Goal: Transaction & Acquisition: Subscribe to service/newsletter

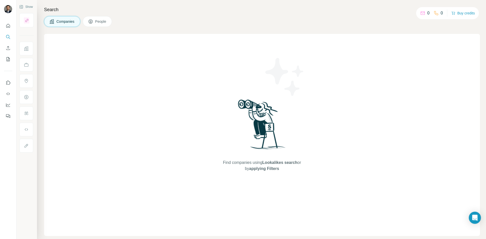
click at [167, 38] on div "Find companies using Lookalikes search or by applying Filters" at bounding box center [262, 135] width 436 height 202
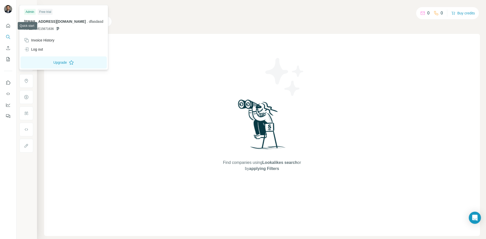
click at [6, 11] on img at bounding box center [8, 9] width 8 height 8
click at [41, 47] on div "Log out" at bounding box center [33, 49] width 19 height 5
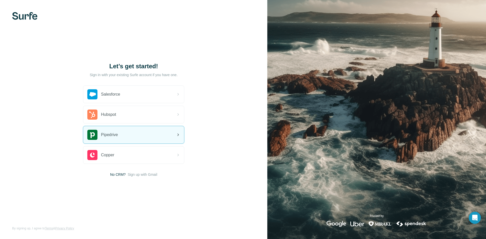
click at [123, 135] on div "Pipedrive" at bounding box center [133, 134] width 101 height 17
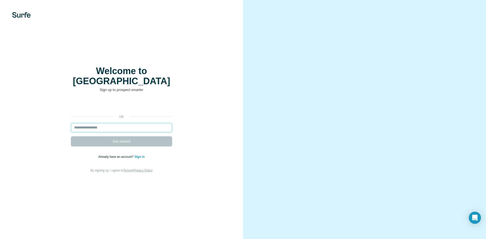
click at [117, 123] on input "email" at bounding box center [121, 127] width 101 height 9
click at [113, 123] on input "email" at bounding box center [121, 127] width 101 height 9
paste input "**********"
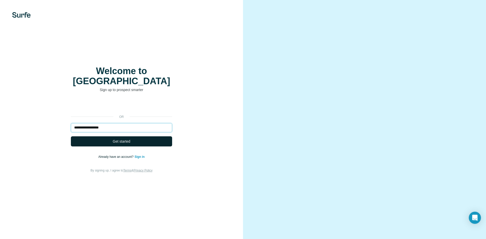
type input "**********"
click at [122, 139] on span "Get started" at bounding box center [121, 141] width 17 height 5
click at [123, 139] on span "Get started" at bounding box center [121, 141] width 17 height 5
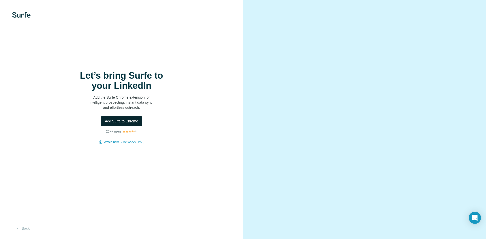
click at [121, 120] on span "Add Surfe to Chrome" at bounding box center [121, 121] width 33 height 5
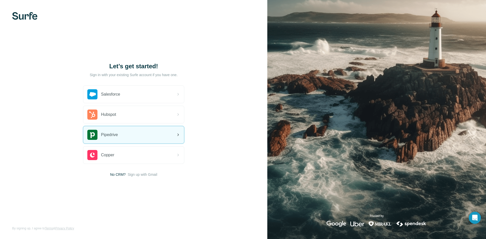
click at [134, 131] on div "Pipedrive" at bounding box center [133, 134] width 101 height 17
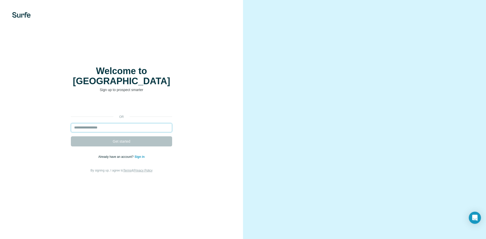
click at [109, 123] on input "email" at bounding box center [121, 127] width 101 height 9
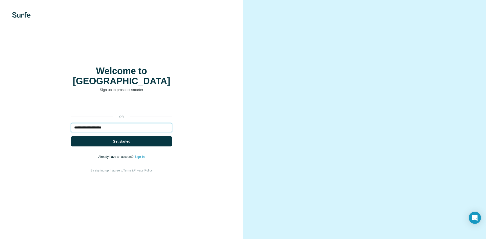
type input "**********"
click at [71, 137] on button "Get started" at bounding box center [121, 142] width 101 height 10
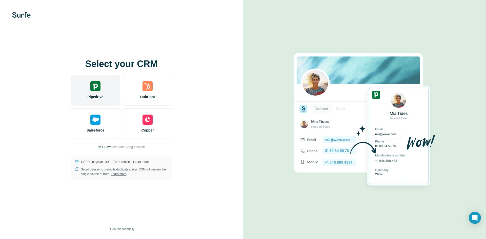
click at [100, 90] on img at bounding box center [95, 86] width 10 height 10
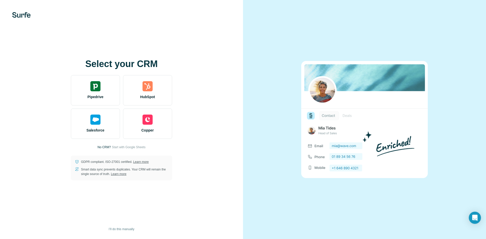
click at [25, 13] on img at bounding box center [21, 15] width 18 height 6
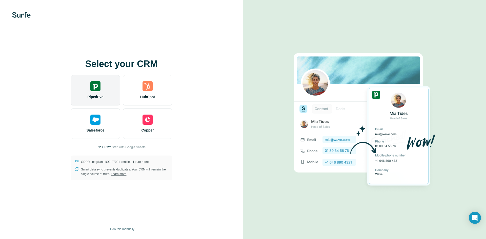
click at [99, 91] on img at bounding box center [95, 86] width 10 height 10
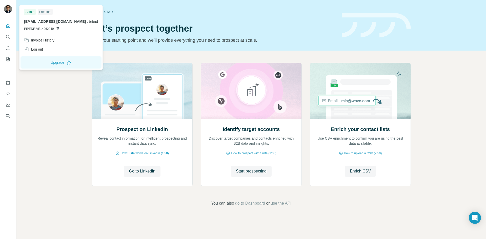
click at [11, 7] on img at bounding box center [8, 9] width 8 height 8
click at [41, 49] on div "Log out" at bounding box center [33, 49] width 19 height 5
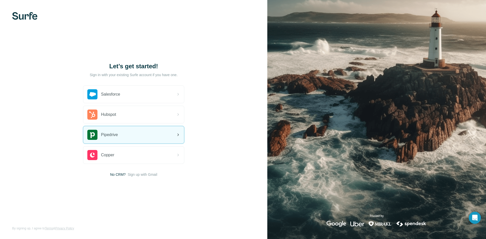
click at [127, 134] on div "Pipedrive" at bounding box center [133, 134] width 101 height 17
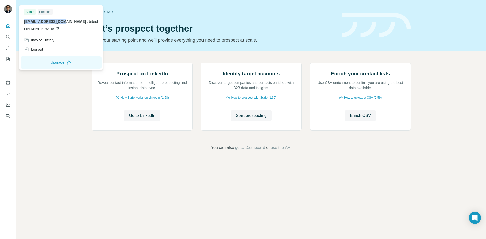
drag, startPoint x: 63, startPoint y: 22, endPoint x: 23, endPoint y: 19, distance: 39.9
click at [23, 19] on div "Admin Free trial saad3@bbrandify.com . brbnd PIPEDRIVE14062249" at bounding box center [61, 20] width 81 height 29
copy span "[EMAIL_ADDRESS][DOMAIN_NAME]"
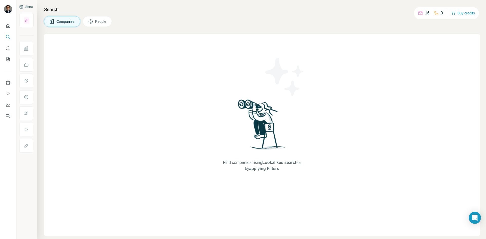
click at [29, 6] on button "Show" at bounding box center [26, 7] width 21 height 8
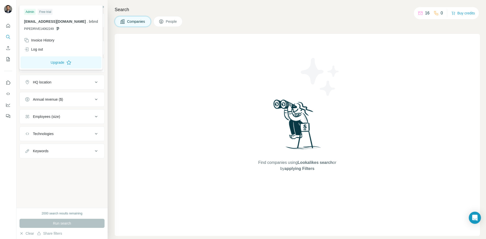
click at [8, 8] on img at bounding box center [8, 9] width 8 height 8
click at [44, 46] on div "Log out" at bounding box center [61, 49] width 80 height 9
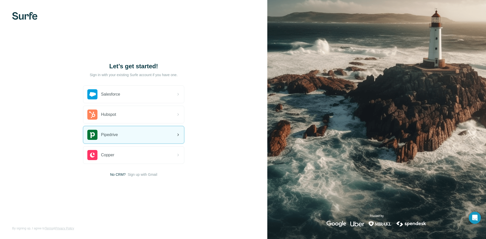
click at [123, 133] on div "Pipedrive" at bounding box center [133, 134] width 101 height 17
click at [130, 130] on div "Pipedrive" at bounding box center [133, 134] width 101 height 17
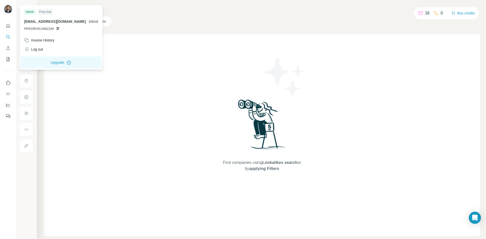
click at [7, 9] on img at bounding box center [8, 9] width 8 height 8
click at [38, 46] on div "Log out" at bounding box center [61, 49] width 80 height 9
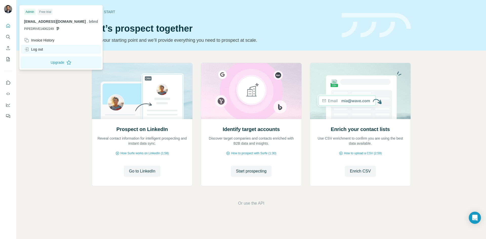
click at [43, 48] on div "Log out" at bounding box center [33, 49] width 19 height 5
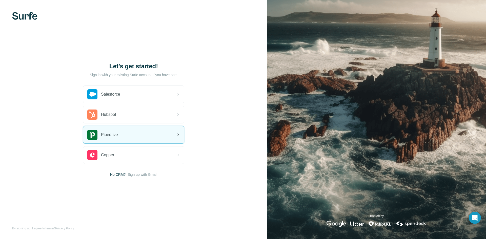
click at [147, 129] on div "Pipedrive" at bounding box center [133, 134] width 101 height 17
click at [127, 134] on div "Pipedrive" at bounding box center [133, 134] width 101 height 17
click at [138, 133] on div "Pipedrive" at bounding box center [133, 134] width 101 height 17
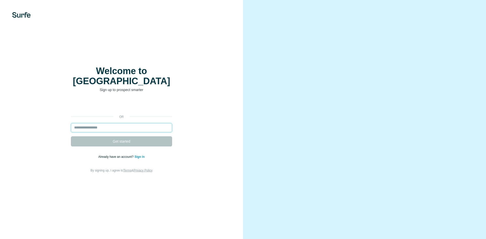
click at [131, 123] on input "email" at bounding box center [121, 127] width 101 height 9
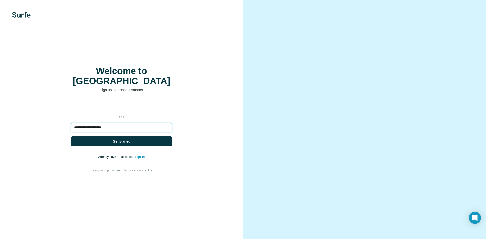
type input "**********"
click at [71, 137] on button "Get started" at bounding box center [121, 142] width 101 height 10
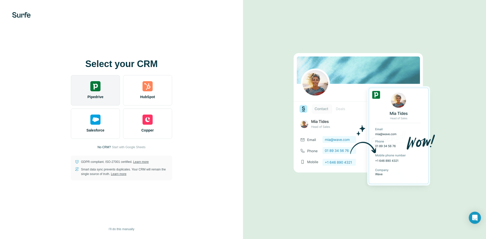
click at [91, 92] on div "Pipedrive" at bounding box center [95, 90] width 49 height 30
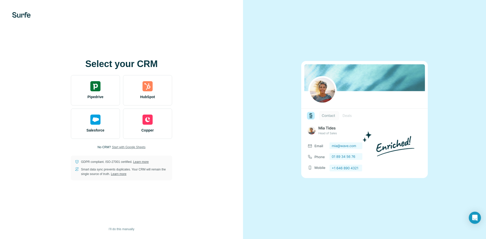
drag, startPoint x: 103, startPoint y: 149, endPoint x: 124, endPoint y: 147, distance: 21.1
click at [103, 148] on p "No CRM?" at bounding box center [104, 147] width 13 height 5
click at [125, 146] on span "Start with Google Sheets" at bounding box center [129, 147] width 34 height 5
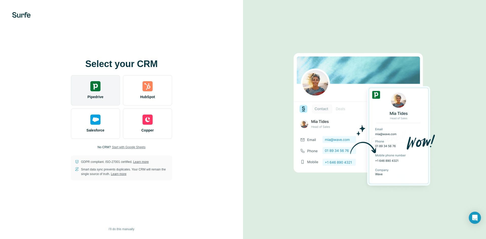
click at [96, 90] on img at bounding box center [95, 86] width 10 height 10
click at [94, 89] on img at bounding box center [95, 86] width 10 height 10
click at [93, 90] on img at bounding box center [95, 86] width 10 height 10
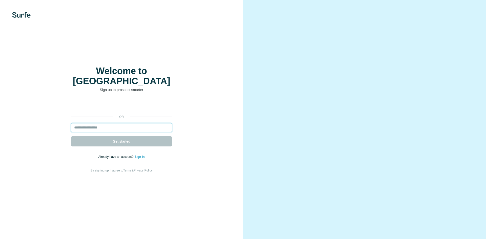
click at [99, 124] on input "email" at bounding box center [121, 127] width 101 height 9
